Goal: Task Accomplishment & Management: Manage account settings

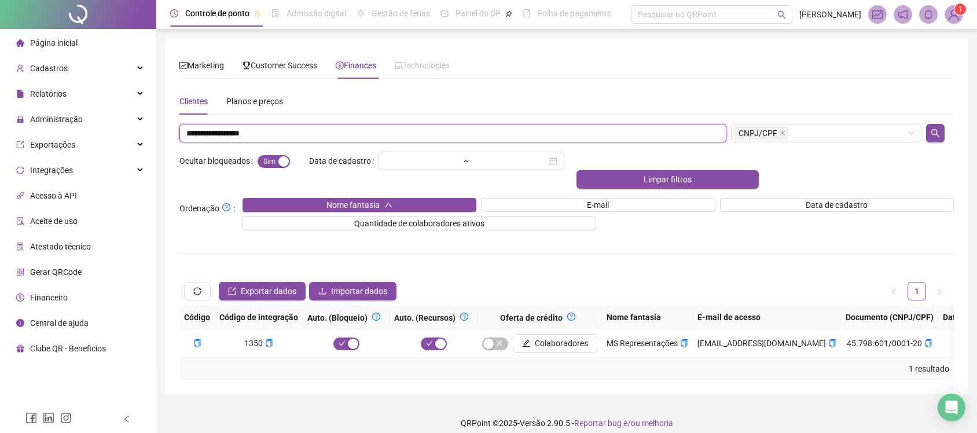
click at [398, 129] on input "**********" at bounding box center [452, 133] width 547 height 19
paste input "text"
click at [940, 122] on div "**********" at bounding box center [566, 234] width 775 height 292
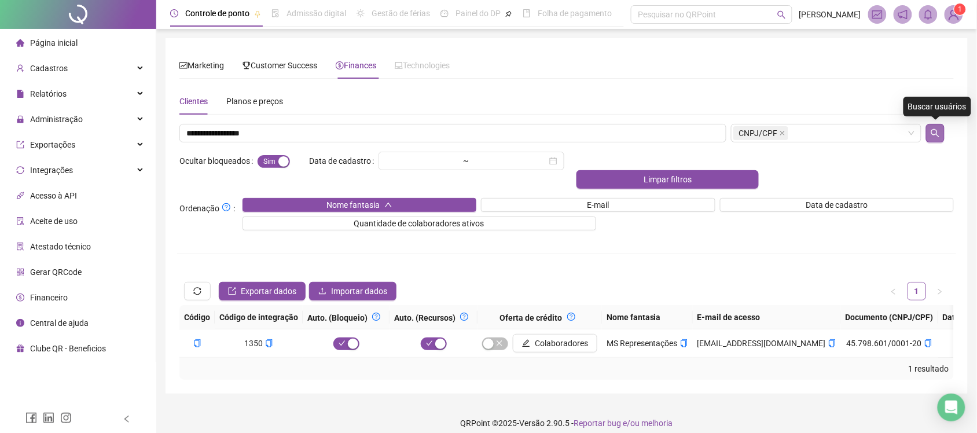
click at [940, 131] on icon "search" at bounding box center [935, 133] width 9 height 9
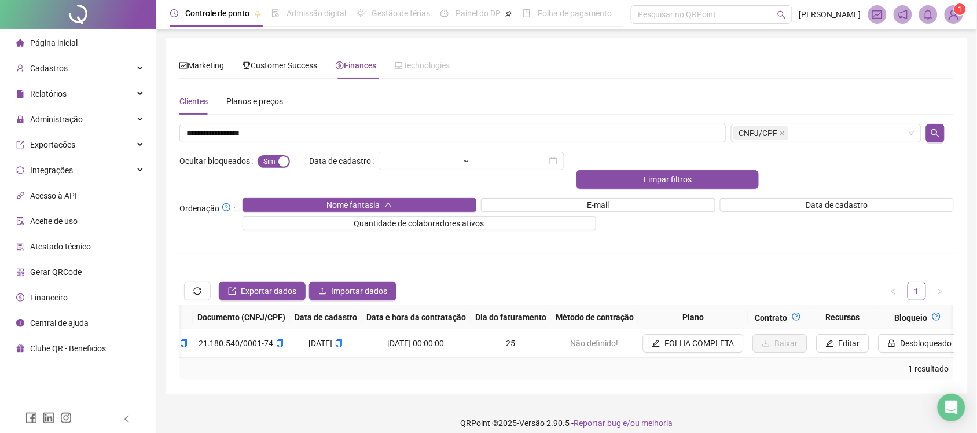
scroll to position [0, 628]
click at [894, 337] on span "Desbloqueado" at bounding box center [920, 343] width 52 height 13
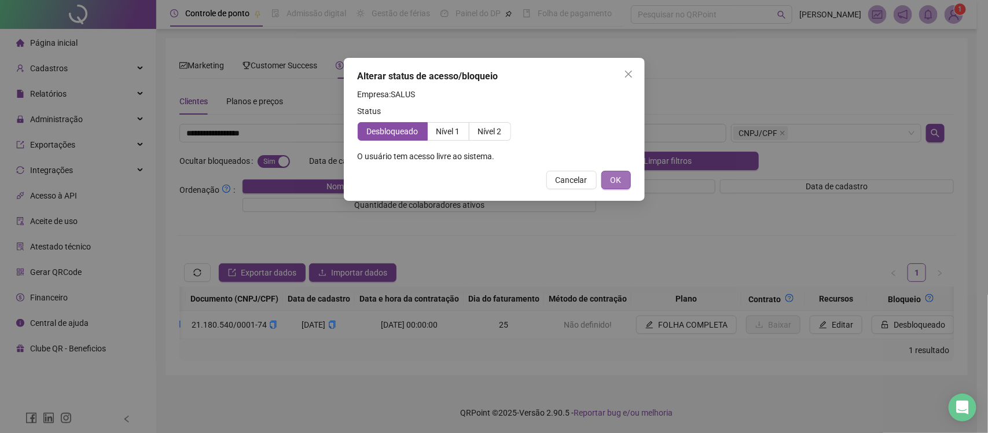
click at [631, 184] on div "**********" at bounding box center [494, 129] width 301 height 143
click at [599, 178] on div "Cancelar OK" at bounding box center [494, 180] width 273 height 19
click at [602, 178] on button "OK" at bounding box center [617, 180] width 30 height 19
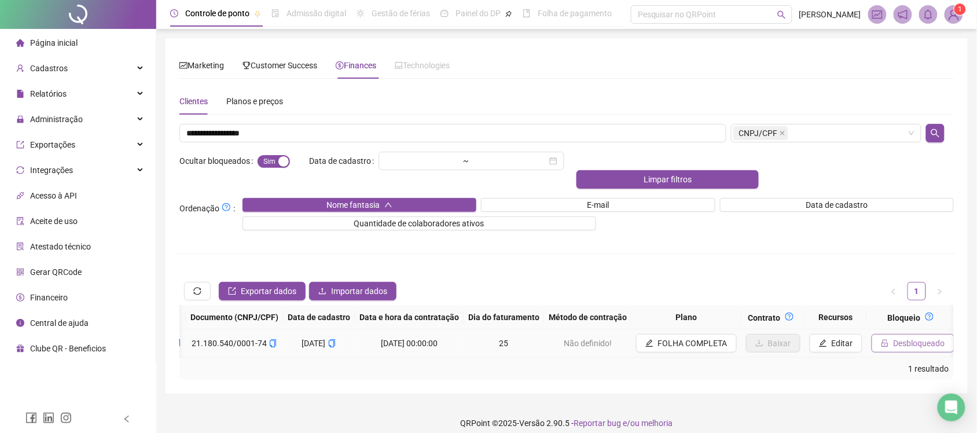
click at [900, 337] on span "Desbloqueado" at bounding box center [920, 343] width 52 height 13
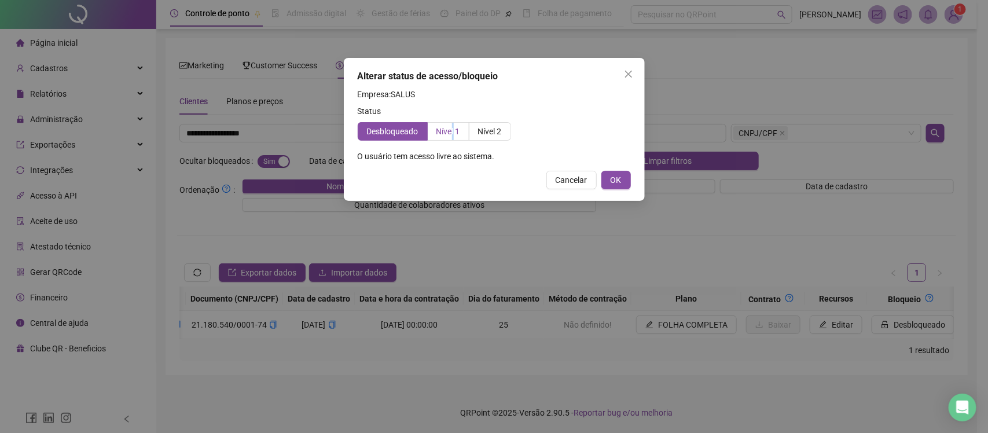
drag, startPoint x: 453, startPoint y: 126, endPoint x: 461, endPoint y: 129, distance: 8.3
click at [452, 129] on span "Nível 1" at bounding box center [449, 131] width 24 height 9
click at [453, 133] on span "Nível 1" at bounding box center [449, 131] width 24 height 9
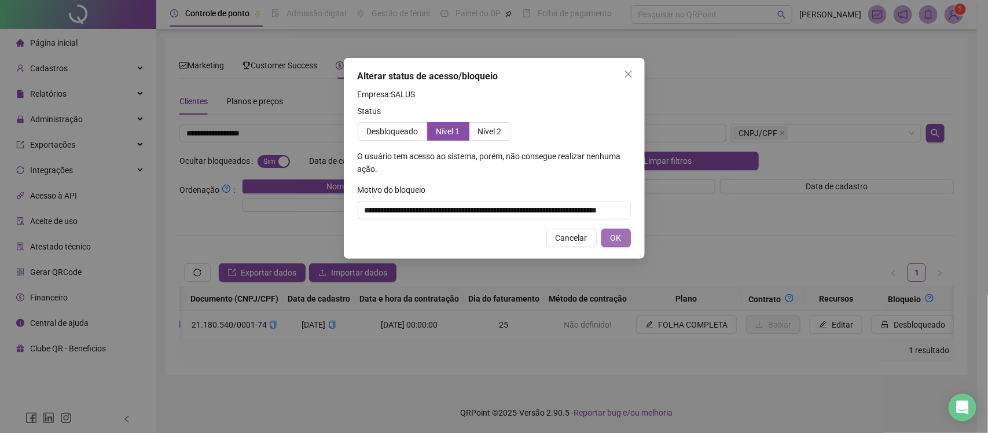
click at [615, 241] on span "OK" at bounding box center [616, 238] width 11 height 13
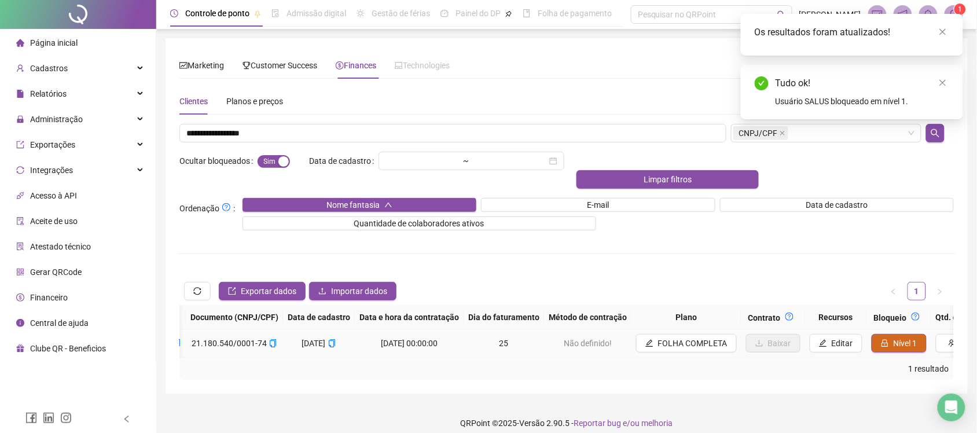
click at [894, 337] on span "Nível 1" at bounding box center [906, 343] width 24 height 13
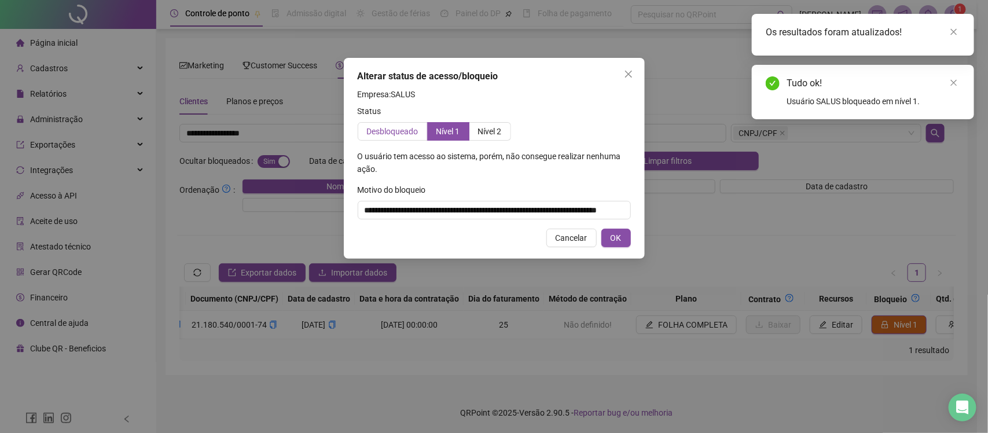
click at [397, 127] on span "Desbloqueado" at bounding box center [393, 131] width 52 height 9
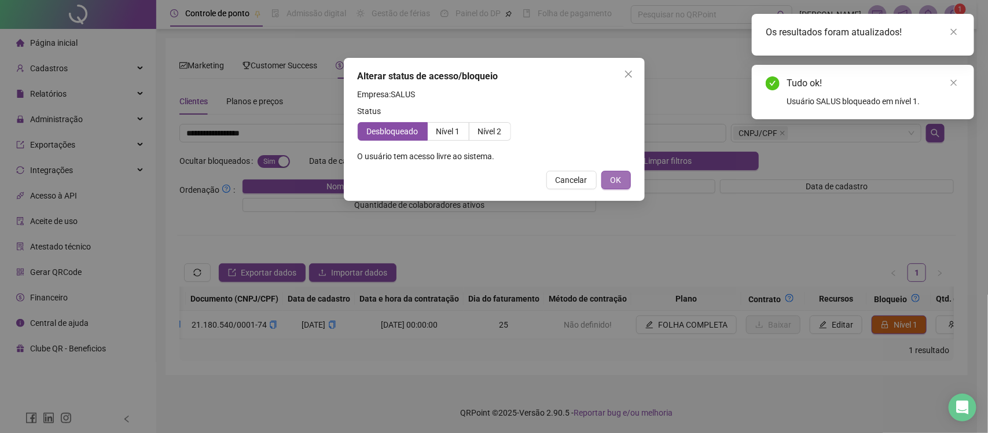
click at [622, 174] on button "OK" at bounding box center [617, 180] width 30 height 19
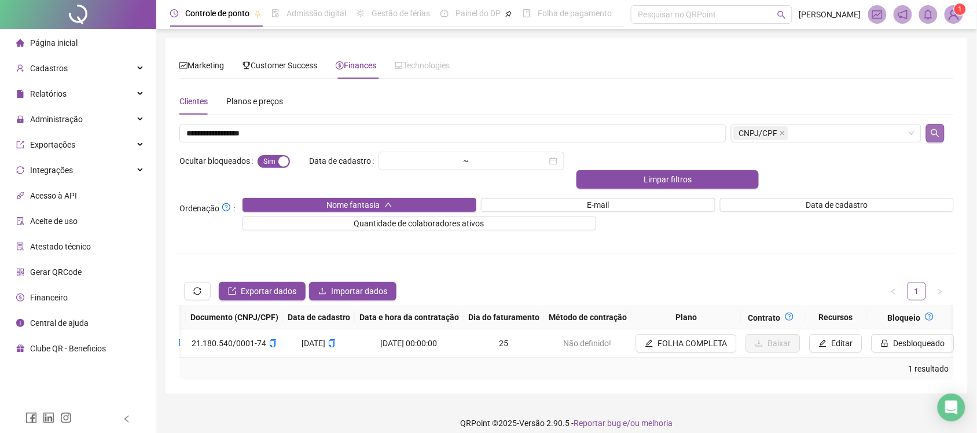
drag, startPoint x: 930, startPoint y: 122, endPoint x: 936, endPoint y: 126, distance: 7.4
click at [934, 124] on div "**********" at bounding box center [566, 234] width 775 height 292
click at [936, 127] on button "button" at bounding box center [935, 133] width 19 height 19
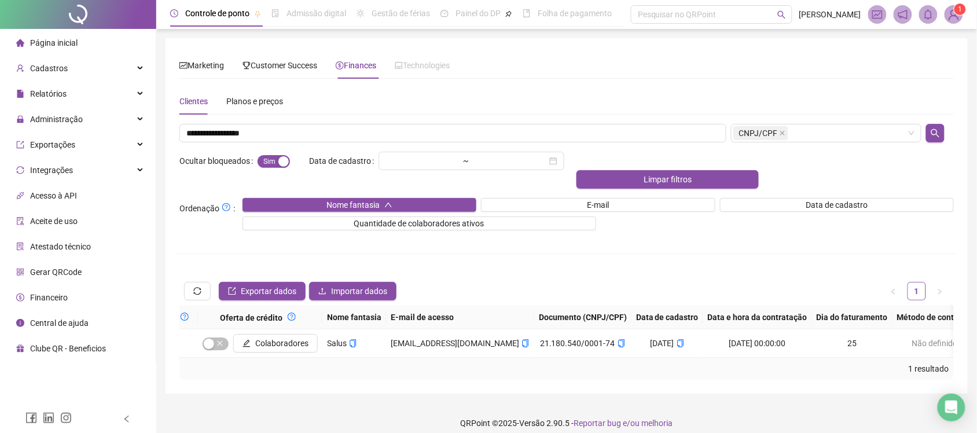
scroll to position [0, 0]
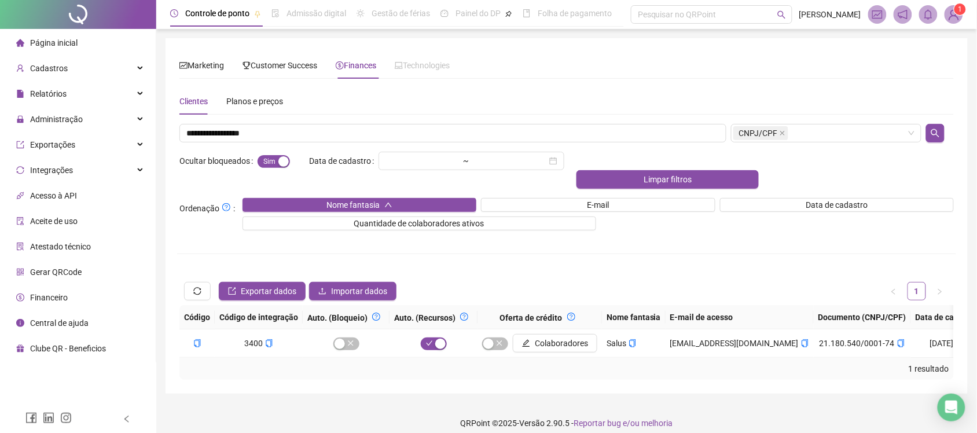
drag, startPoint x: 512, startPoint y: 356, endPoint x: 586, endPoint y: 348, distance: 74.5
click at [575, 362] on div "1 resultado" at bounding box center [566, 368] width 765 height 13
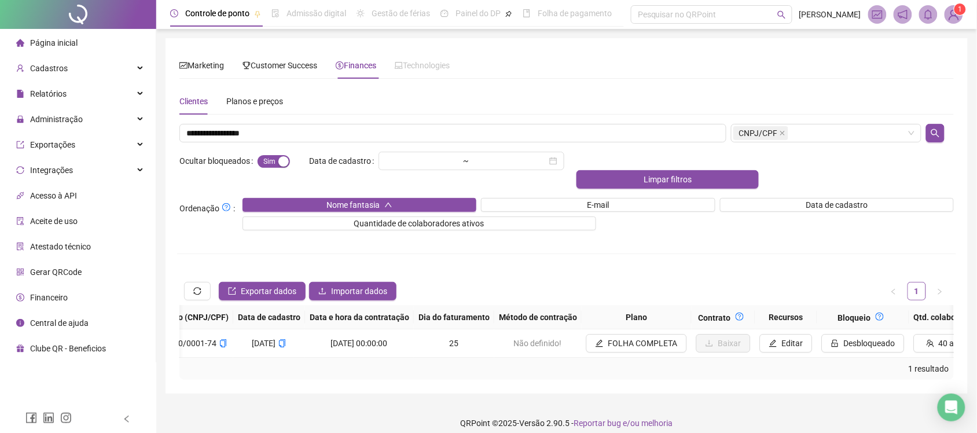
scroll to position [0, 845]
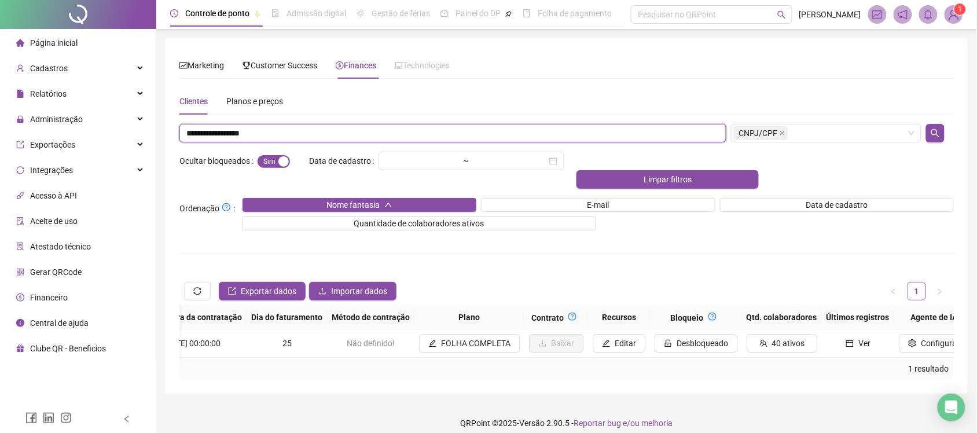
click at [408, 137] on input "**********" at bounding box center [452, 133] width 547 height 19
paste input "text"
click at [932, 135] on icon "search" at bounding box center [935, 133] width 9 height 9
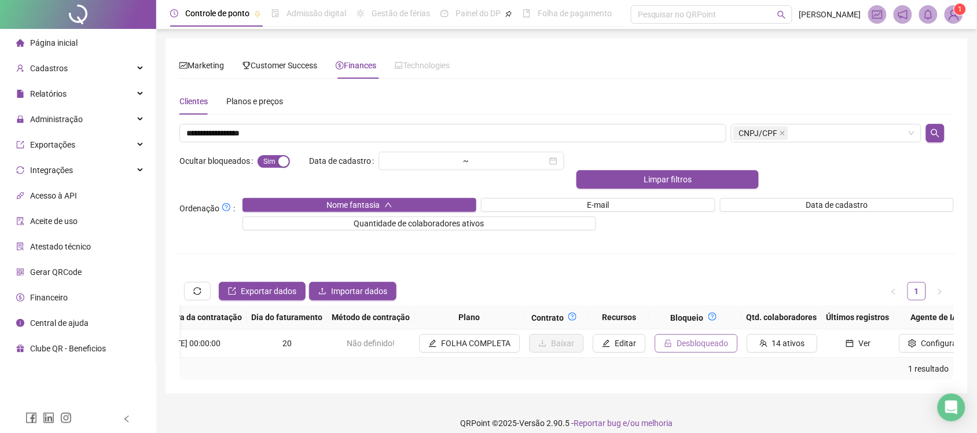
scroll to position [0, 837]
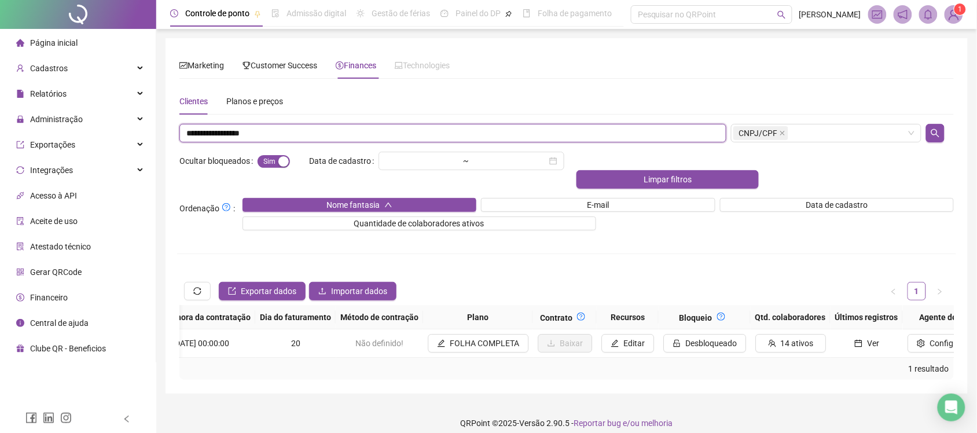
click at [294, 137] on input "**********" at bounding box center [452, 133] width 547 height 19
paste input "text"
click at [941, 136] on button "button" at bounding box center [935, 133] width 19 height 19
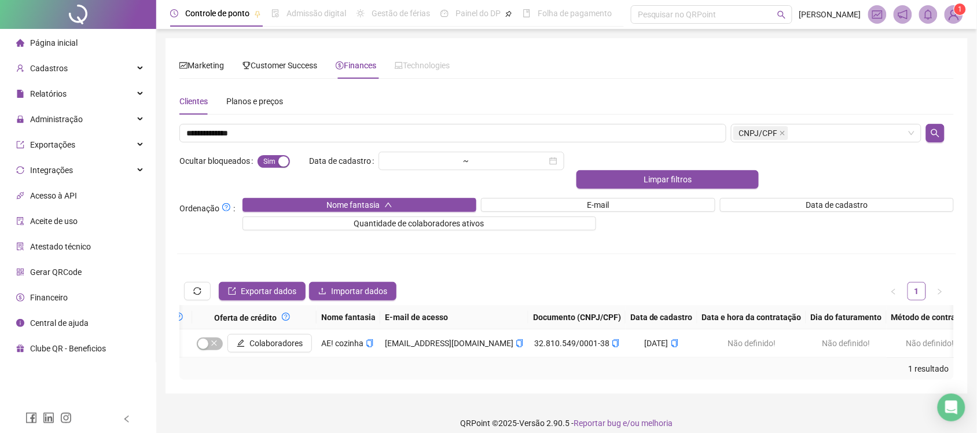
scroll to position [0, 170]
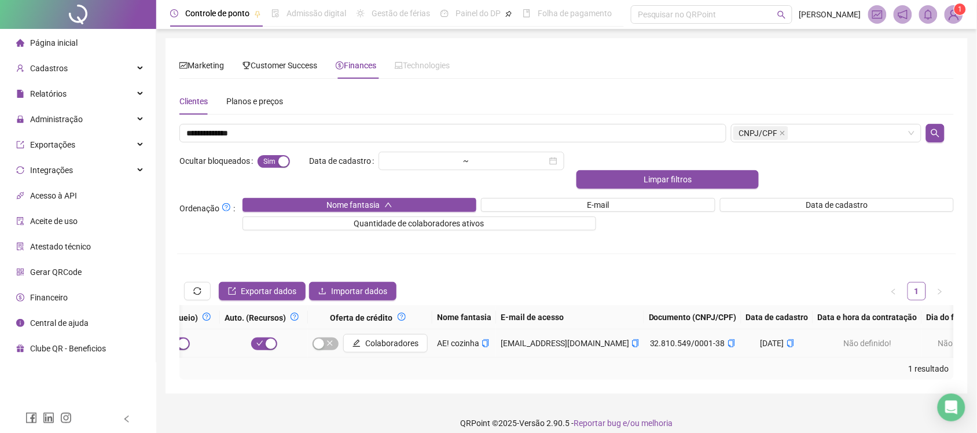
click at [592, 329] on td "[EMAIL_ADDRESS][DOMAIN_NAME]" at bounding box center [570, 343] width 148 height 28
click at [632, 339] on icon "copy" at bounding box center [636, 343] width 8 height 8
click at [728, 339] on icon "copy" at bounding box center [732, 343] width 8 height 8
click at [372, 123] on div "**********" at bounding box center [566, 234] width 775 height 292
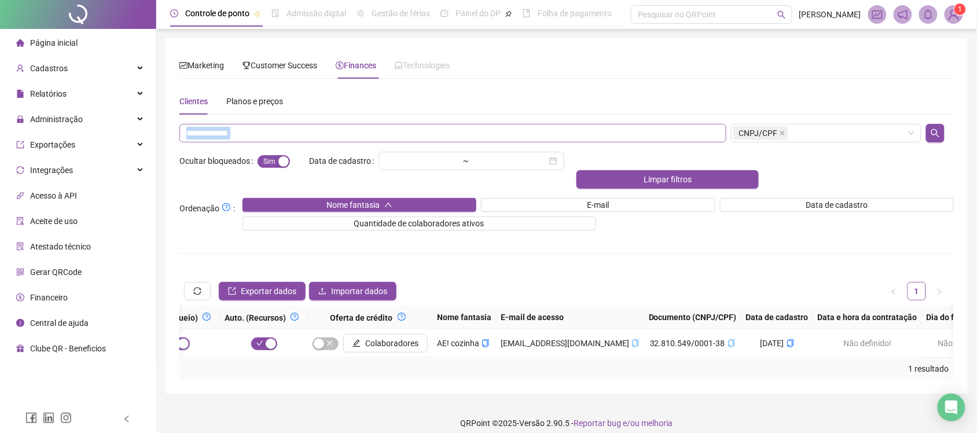
click at [457, 137] on input "**********" at bounding box center [452, 133] width 547 height 19
paste input "text"
type input "**********"
click at [941, 128] on button "button" at bounding box center [935, 133] width 19 height 19
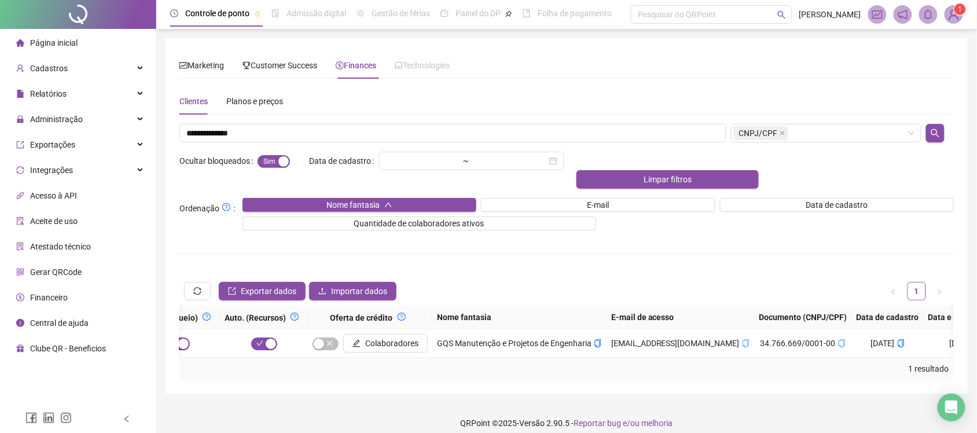
scroll to position [0, 848]
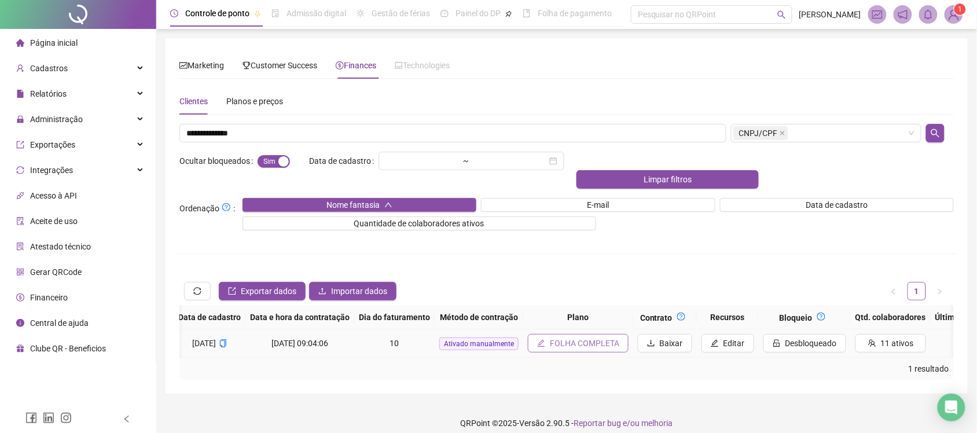
click at [626, 334] on button "FOLHA COMPLETA" at bounding box center [578, 343] width 101 height 19
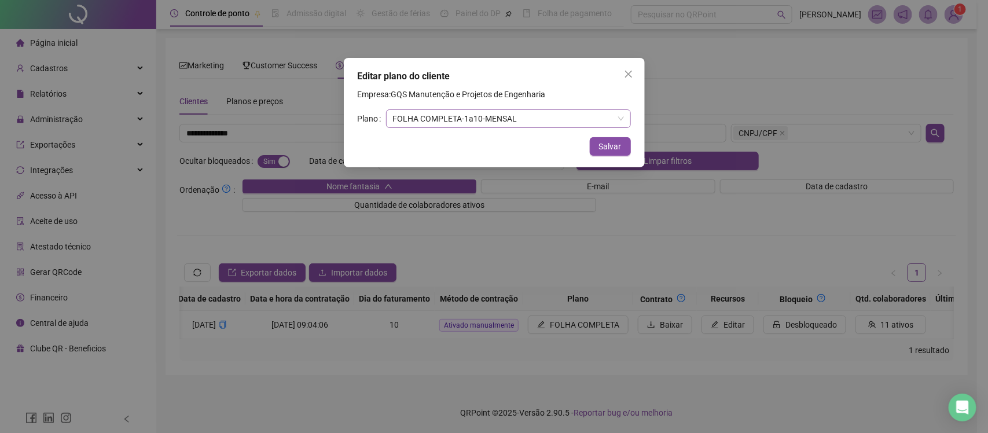
click at [464, 126] on span "FOLHA COMPLETA - 1 a 10 - MENSAL" at bounding box center [508, 118] width 231 height 17
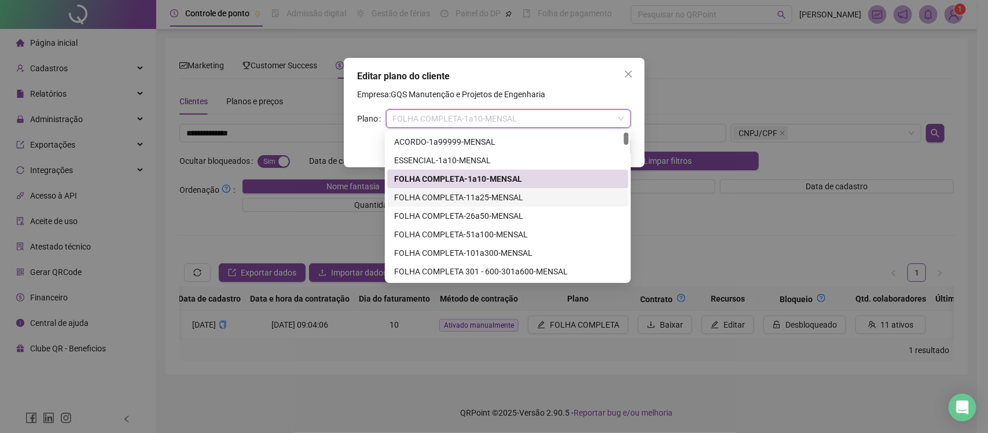
click at [479, 194] on div "FOLHA COMPLETA - 11 a 25 - MENSAL" at bounding box center [508, 197] width 228 height 13
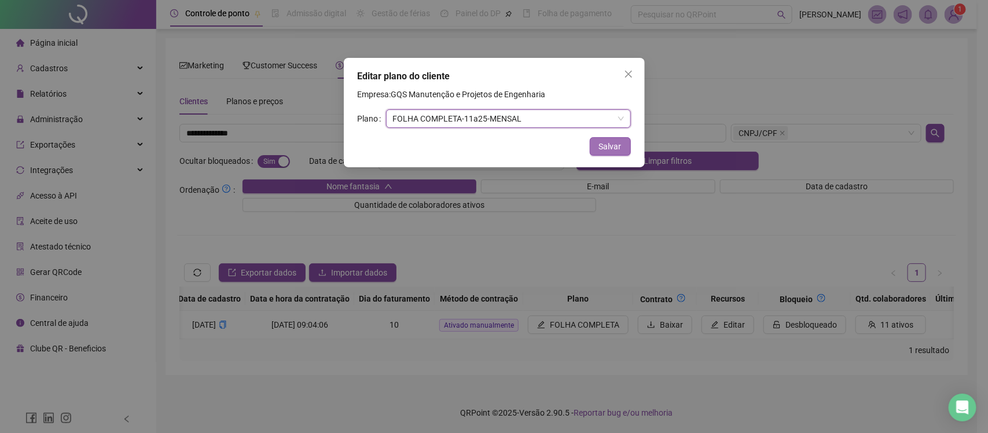
click at [611, 143] on span "Salvar" at bounding box center [610, 146] width 23 height 13
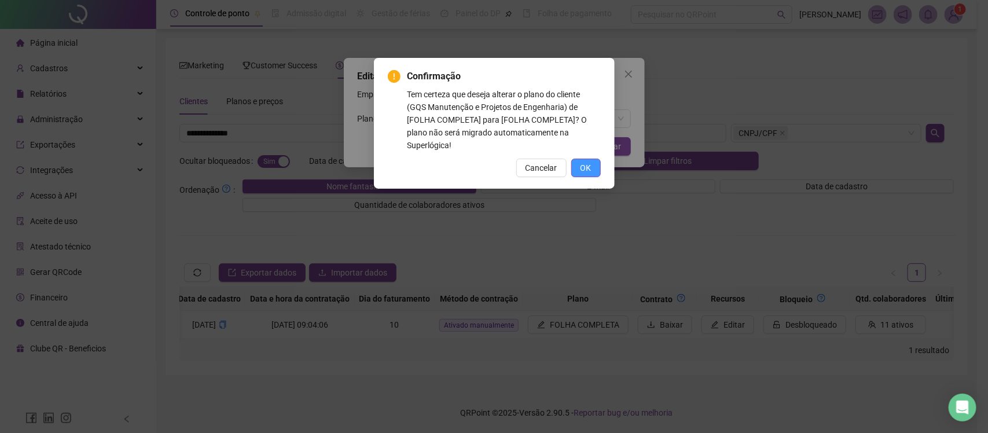
click at [583, 174] on button "OK" at bounding box center [586, 168] width 30 height 19
